Goal: Find specific page/section: Find specific page/section

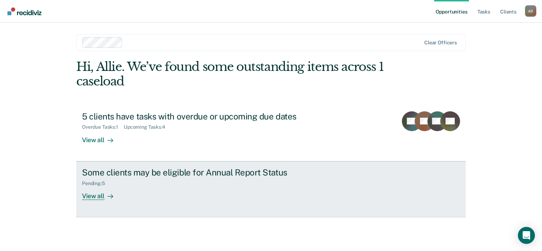
click at [199, 175] on div "Some clients may be eligible for Annual Report Status" at bounding box center [206, 173] width 249 height 10
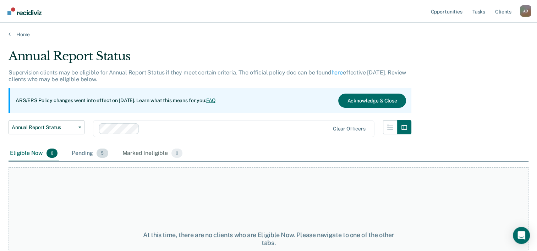
click at [78, 154] on div "Pending 5" at bounding box center [89, 154] width 39 height 16
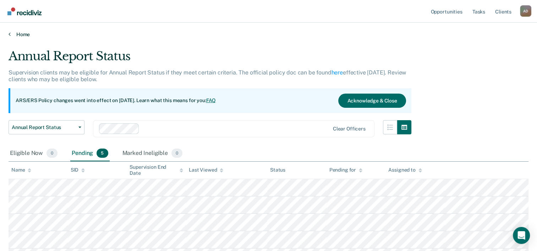
click at [25, 34] on link "Home" at bounding box center [269, 34] width 520 height 6
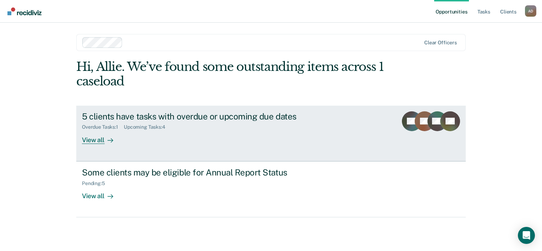
click at [102, 137] on div "View all" at bounding box center [102, 137] width 40 height 14
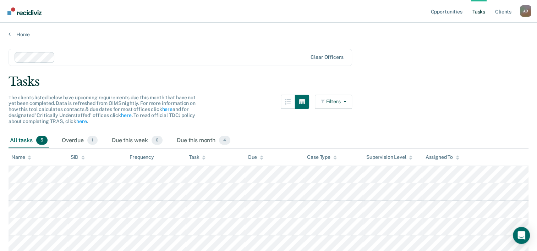
scroll to position [33, 0]
